Goal: Information Seeking & Learning: Learn about a topic

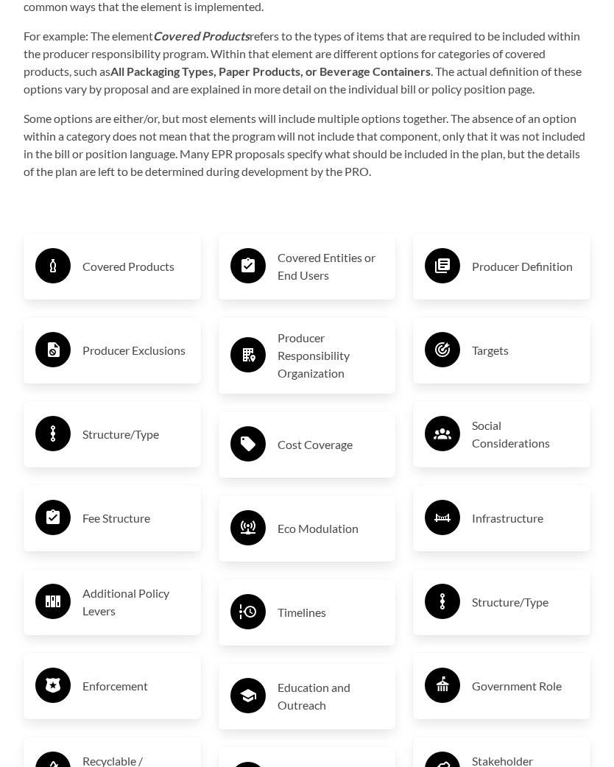
scroll to position [2544, 0]
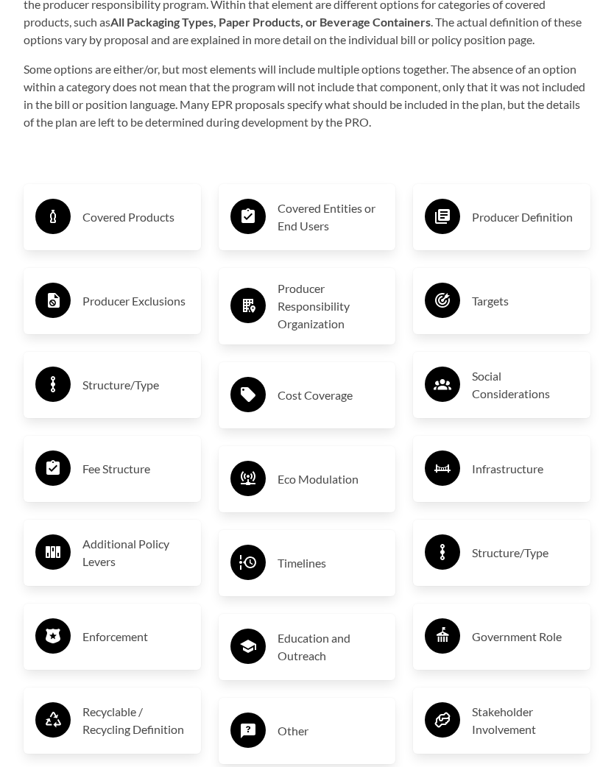
click at [132, 210] on h3 "Covered Products" at bounding box center [135, 218] width 107 height 24
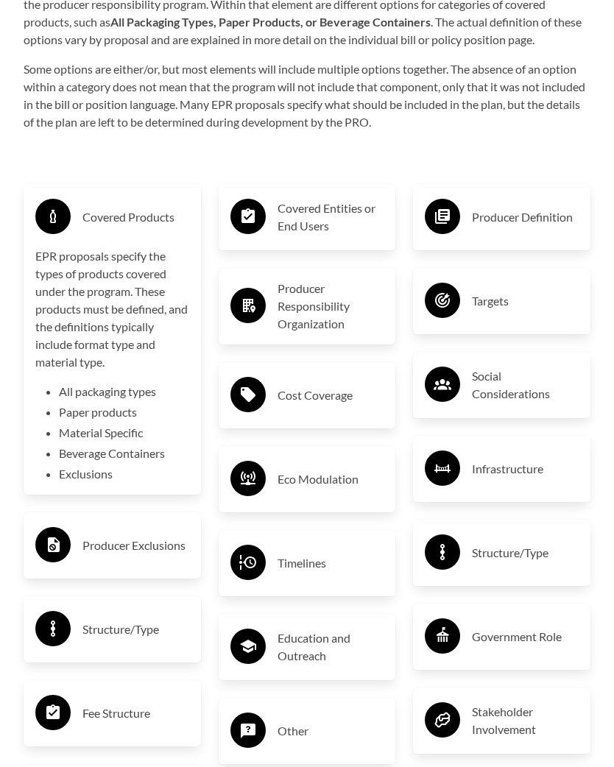
scroll to position [2544, 0]
click at [90, 472] on li "Exclusions" at bounding box center [124, 474] width 130 height 18
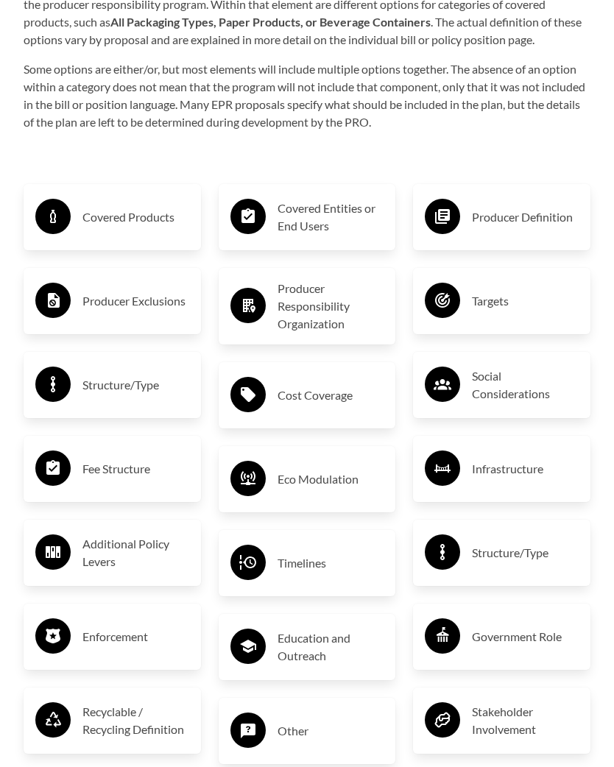
click at [331, 213] on h3 "Covered Entities or End Users" at bounding box center [330, 216] width 107 height 35
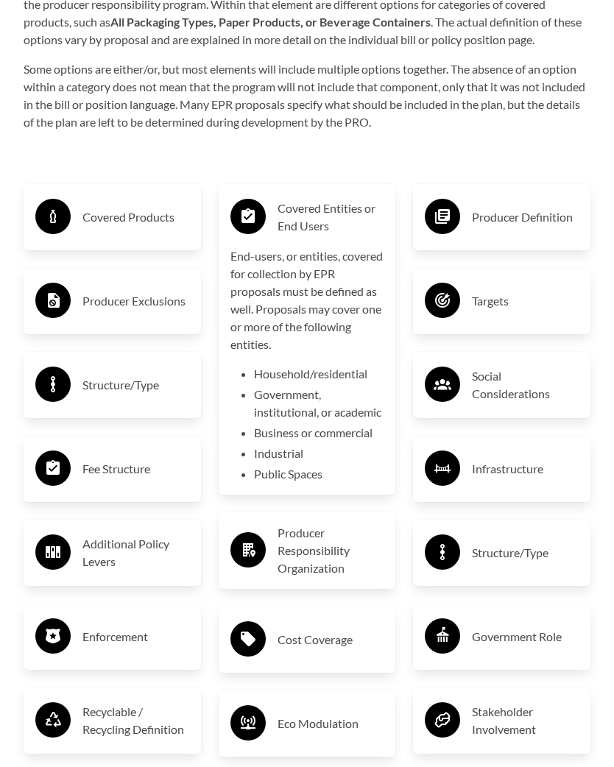
click at [556, 213] on h3 "Producer Definition" at bounding box center [525, 217] width 107 height 24
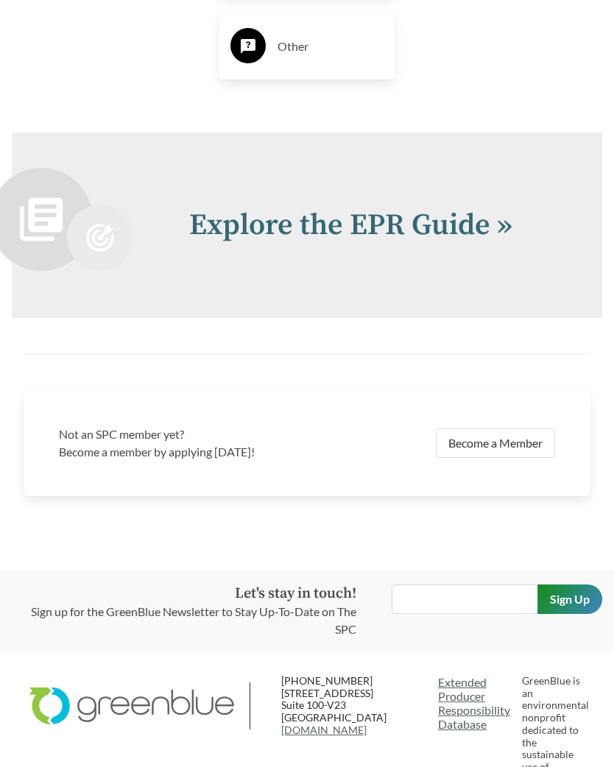
scroll to position [3470, 0]
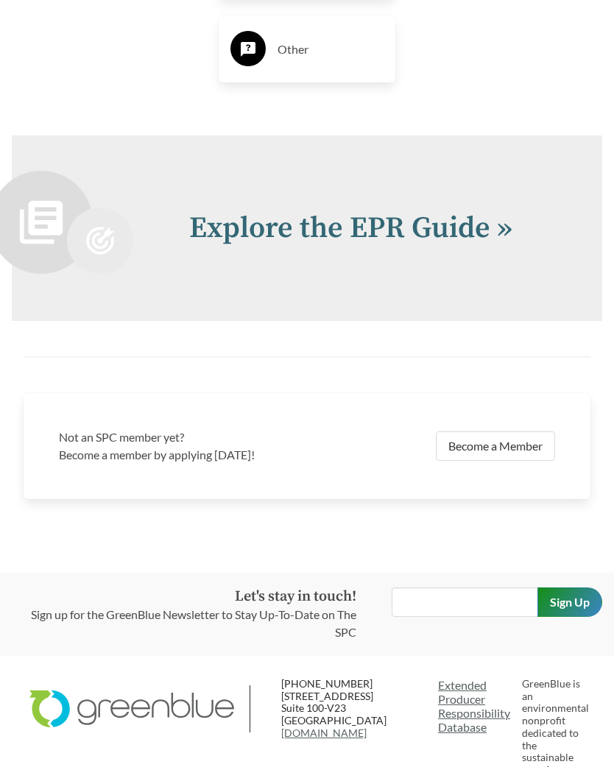
click at [509, 220] on link "Explore the EPR Guide »" at bounding box center [350, 228] width 323 height 37
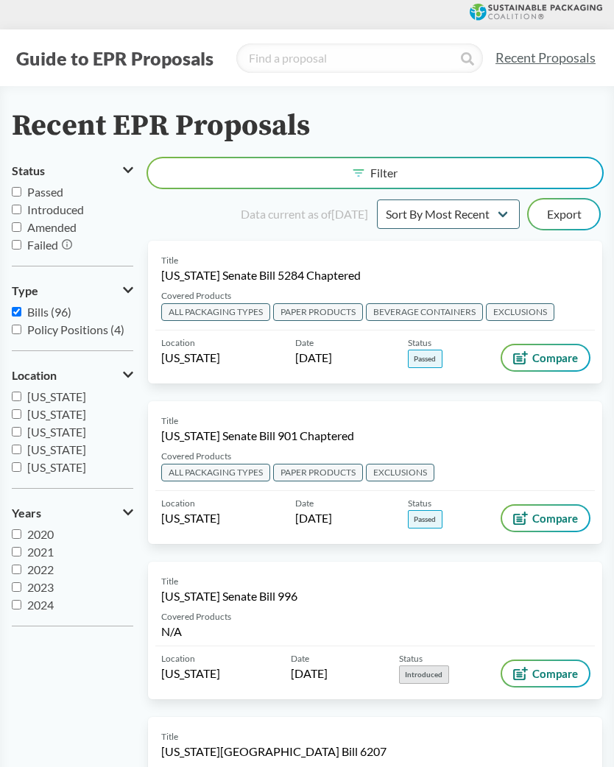
click at [21, 189] on input "Passed" at bounding box center [17, 192] width 10 height 10
checkbox input "true"
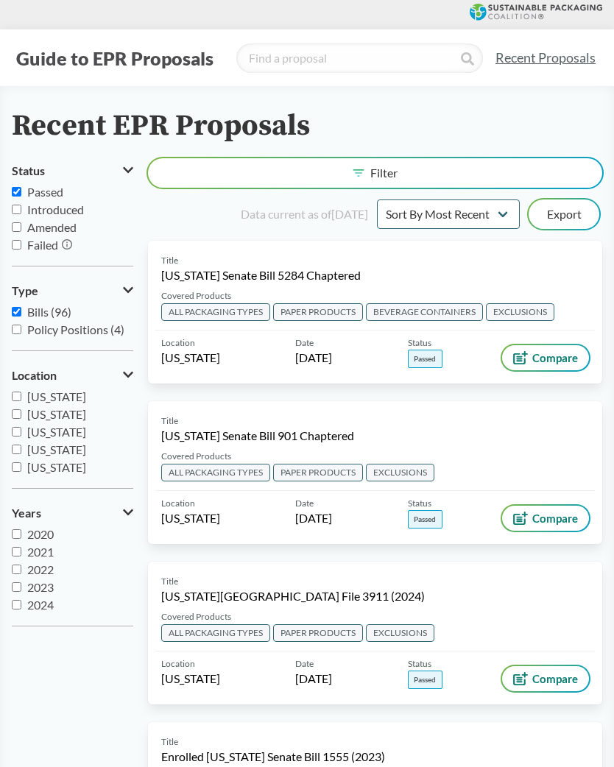
click at [21, 309] on input "Bills (96)" at bounding box center [17, 312] width 10 height 10
checkbox input "false"
click at [557, 359] on span "Compare" at bounding box center [555, 358] width 46 height 12
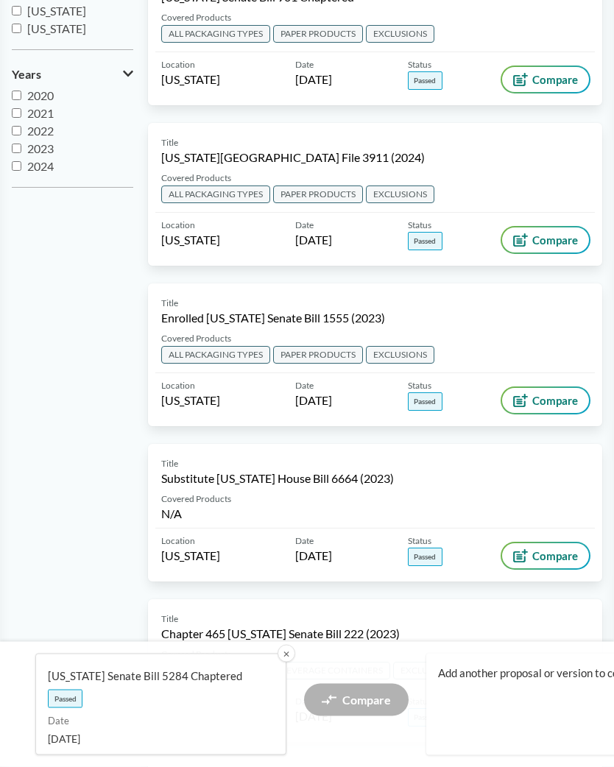
scroll to position [439, 0]
click at [71, 708] on span "Passed" at bounding box center [65, 699] width 35 height 18
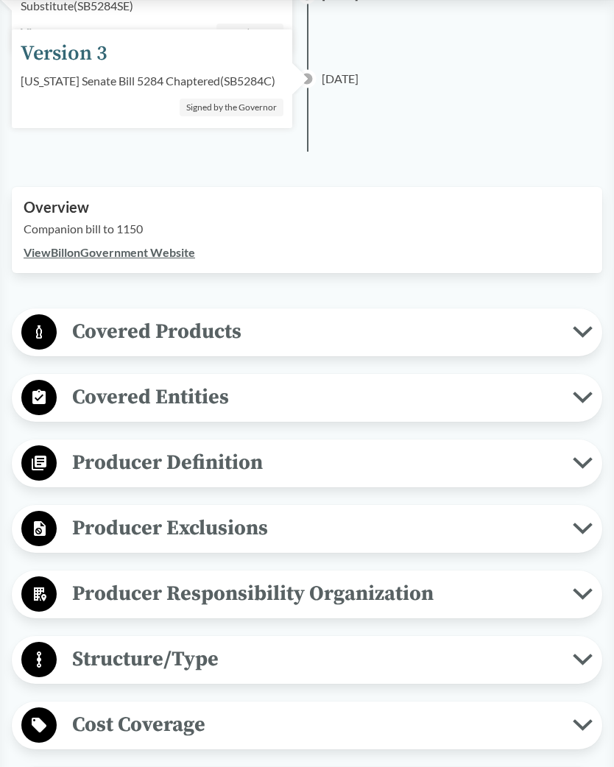
scroll to position [420, 0]
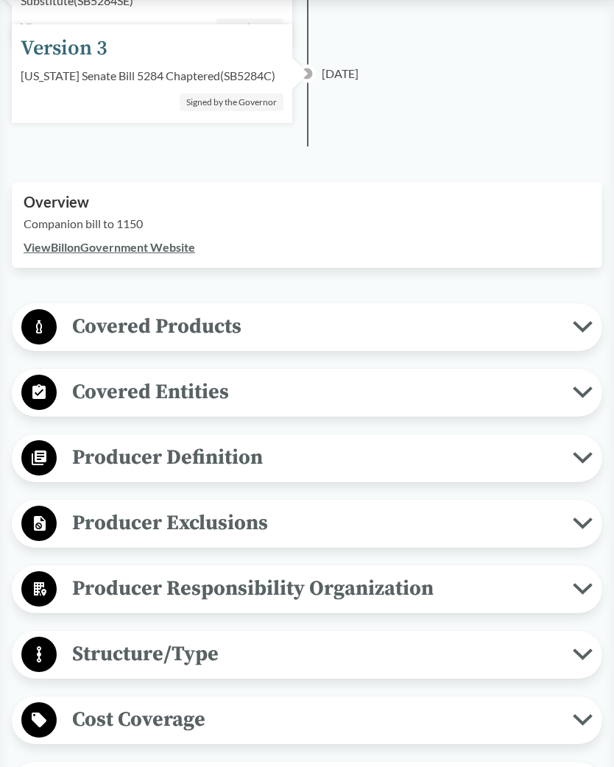
click at [573, 333] on button "Covered Products" at bounding box center [307, 327] width 580 height 38
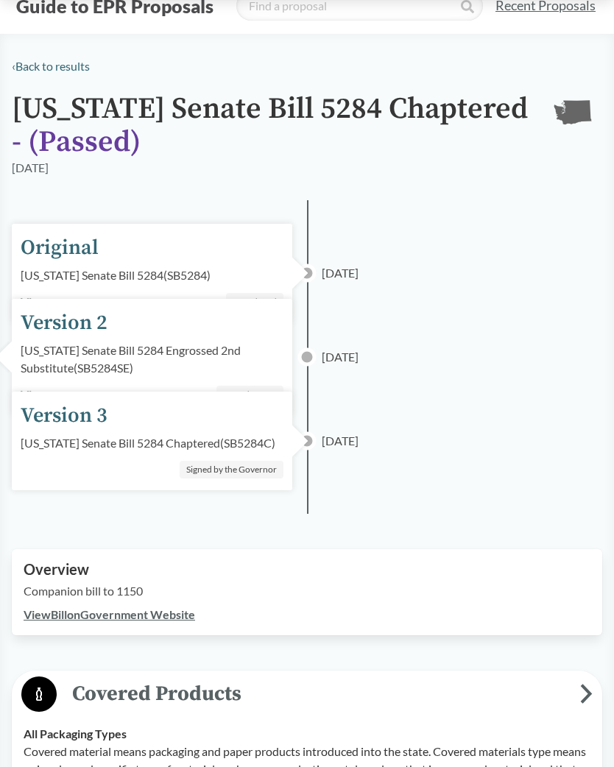
scroll to position [0, 0]
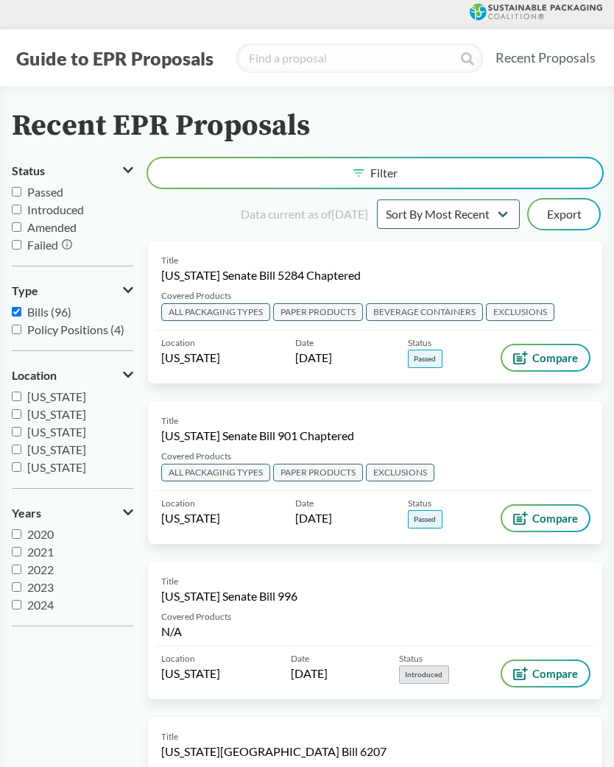
click at [557, 512] on span "Compare" at bounding box center [555, 518] width 46 height 12
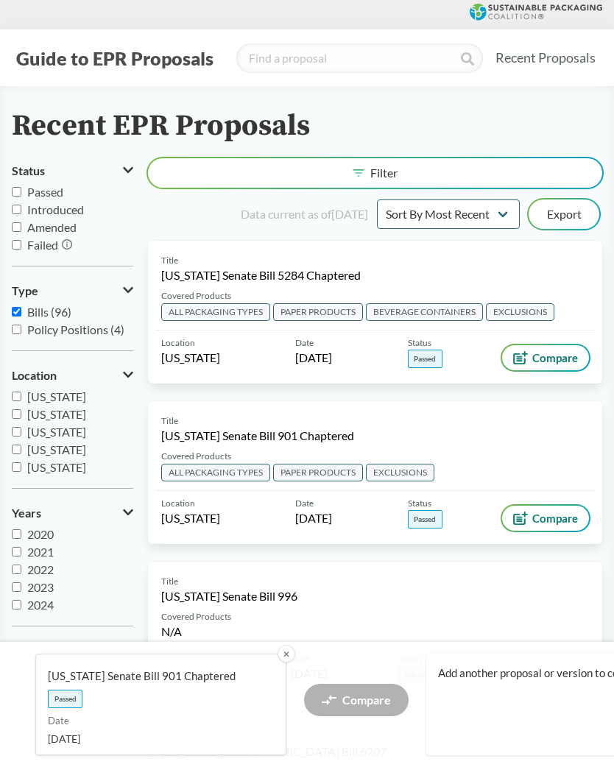
click at [208, 710] on link "[US_STATE] Senate Bill 901 Chaptered Passed Date [DATE]" at bounding box center [160, 705] width 251 height 102
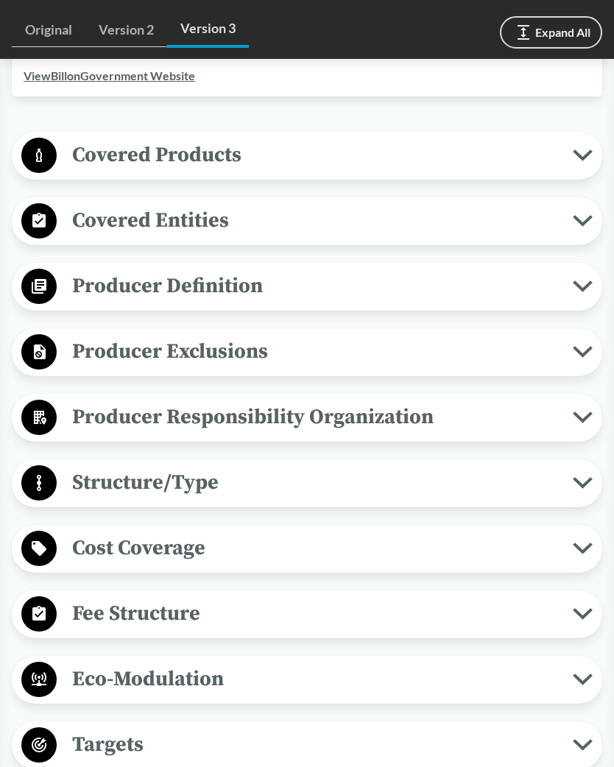
scroll to position [654, 0]
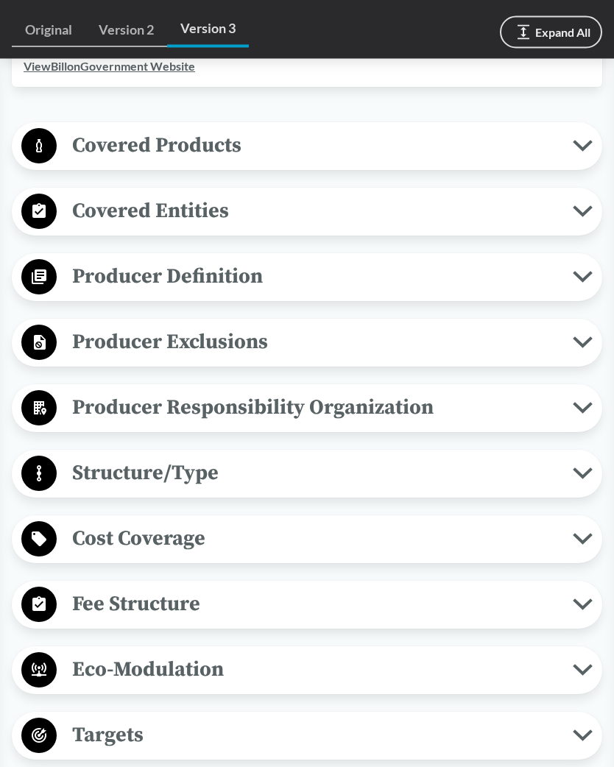
click at [575, 144] on icon at bounding box center [582, 146] width 15 height 7
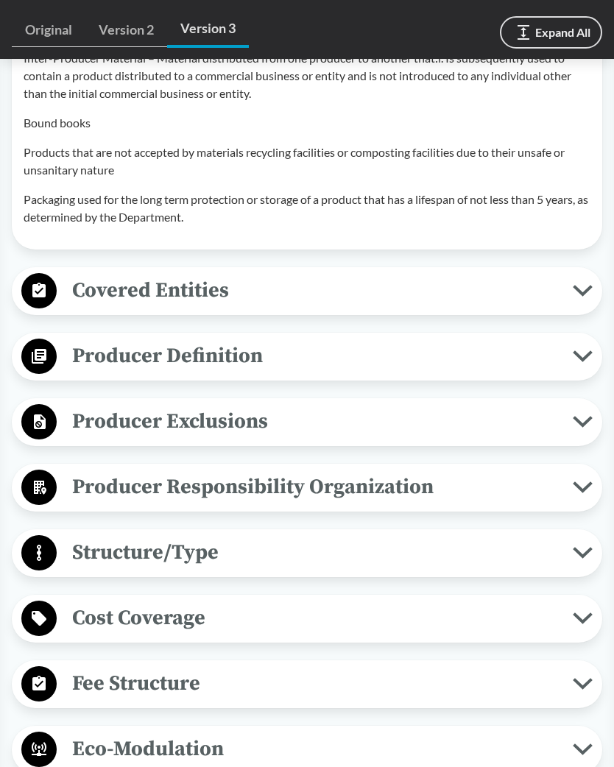
scroll to position [1887, 0]
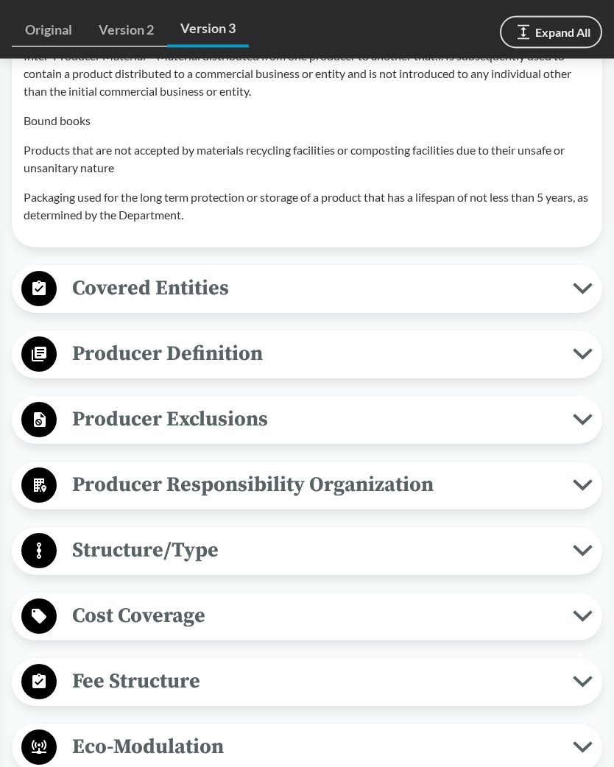
click at [573, 349] on icon at bounding box center [583, 355] width 20 height 12
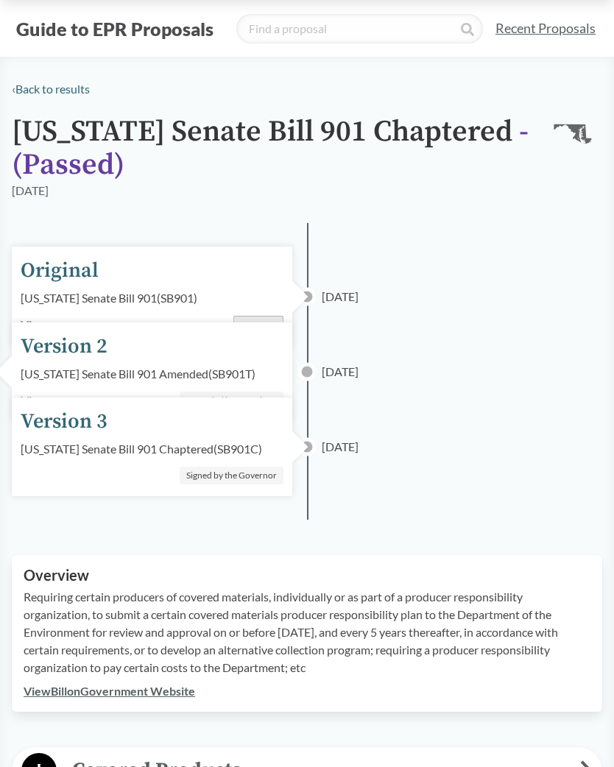
scroll to position [0, 0]
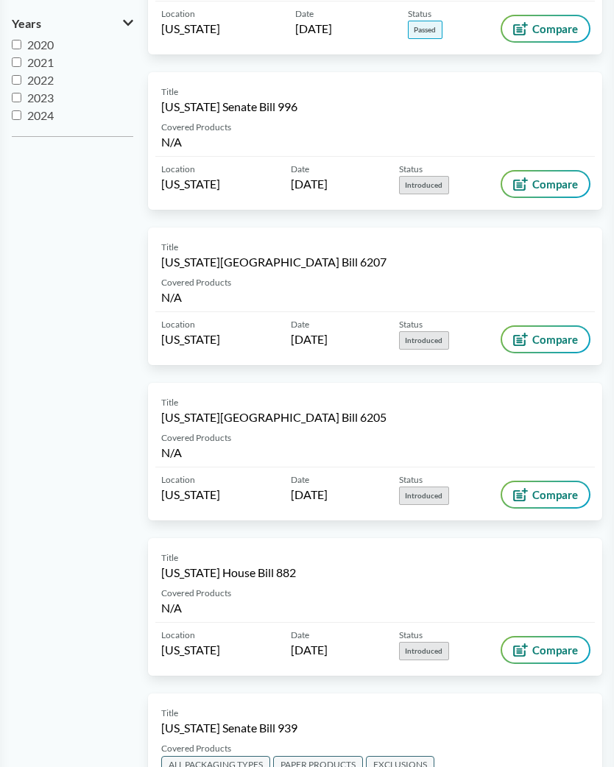
scroll to position [559, 0]
